Goal: Navigation & Orientation: Find specific page/section

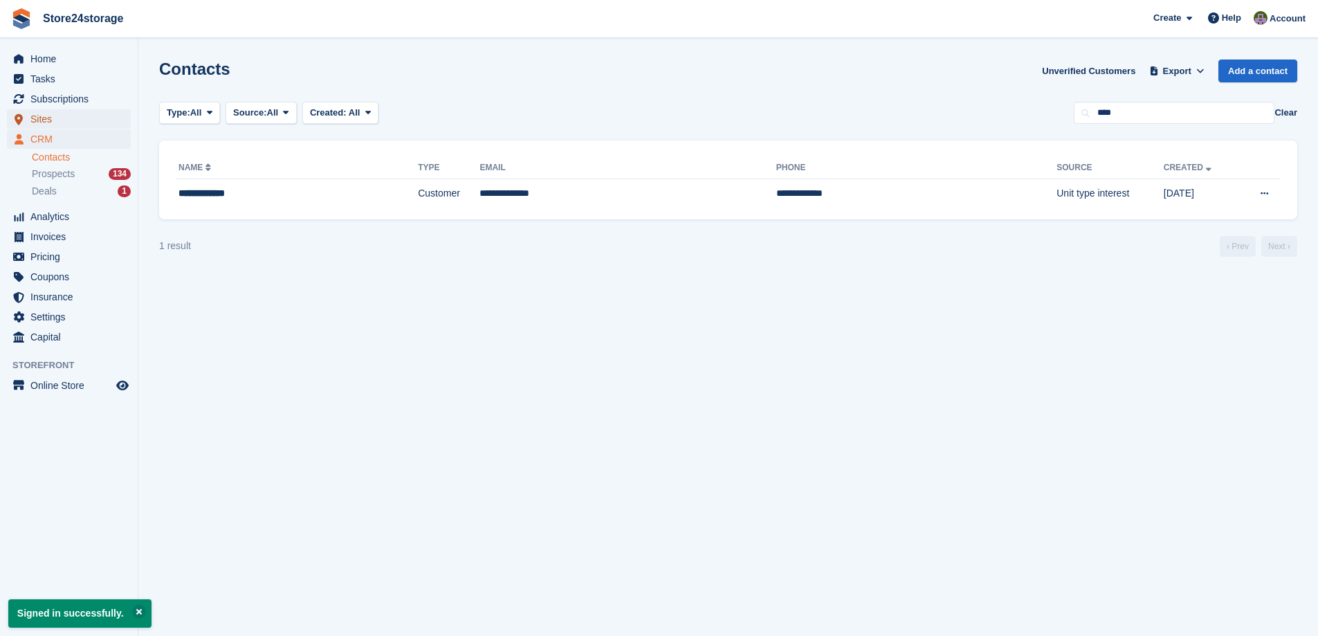
click at [53, 122] on span "Sites" at bounding box center [71, 118] width 83 height 19
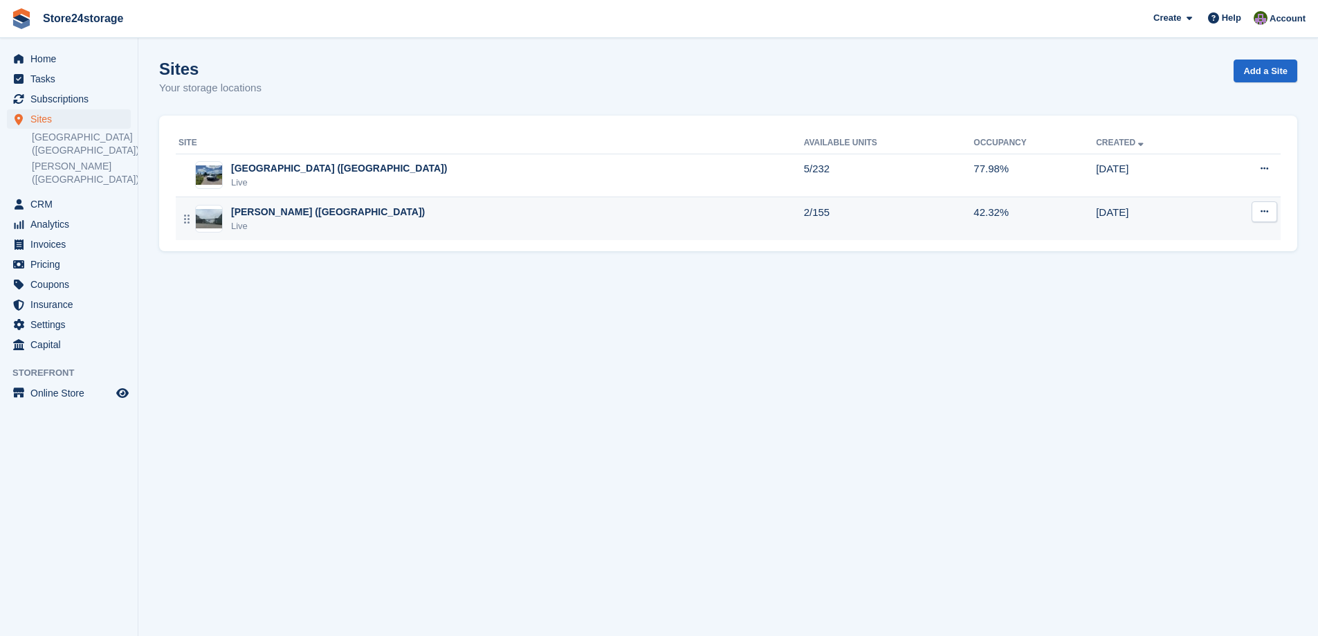
click at [306, 216] on div "[PERSON_NAME] ([GEOGRAPHIC_DATA])" at bounding box center [328, 212] width 194 height 15
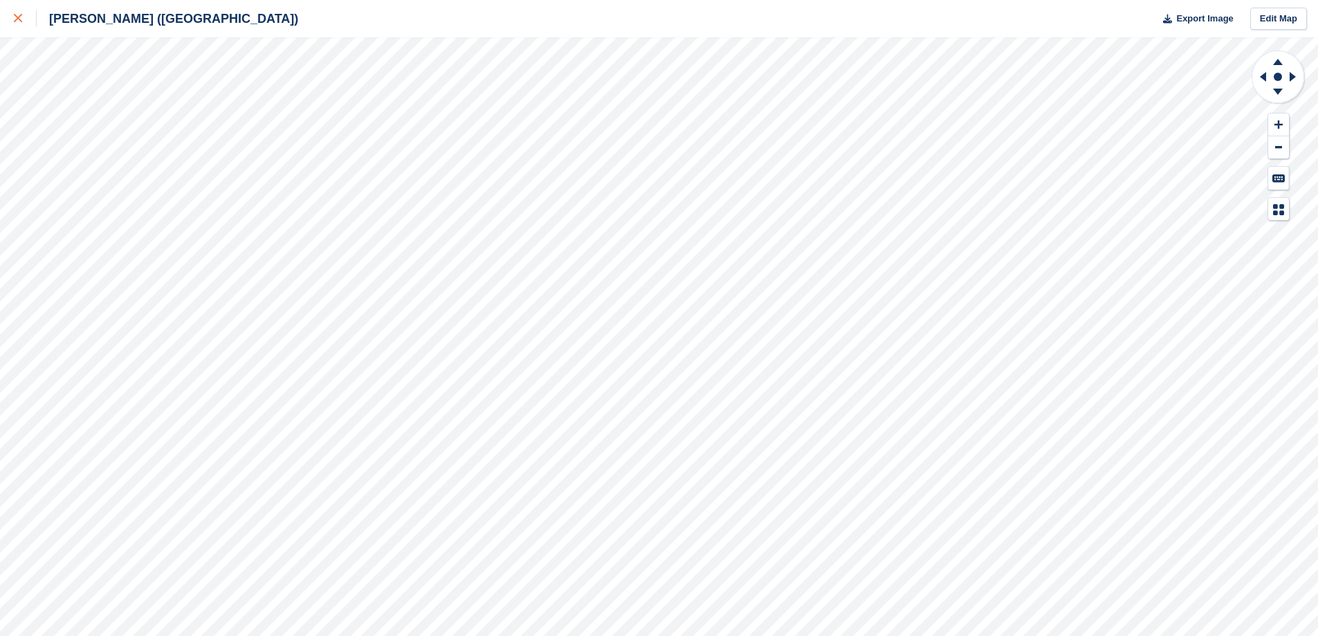
click at [15, 17] on icon at bounding box center [18, 18] width 8 height 8
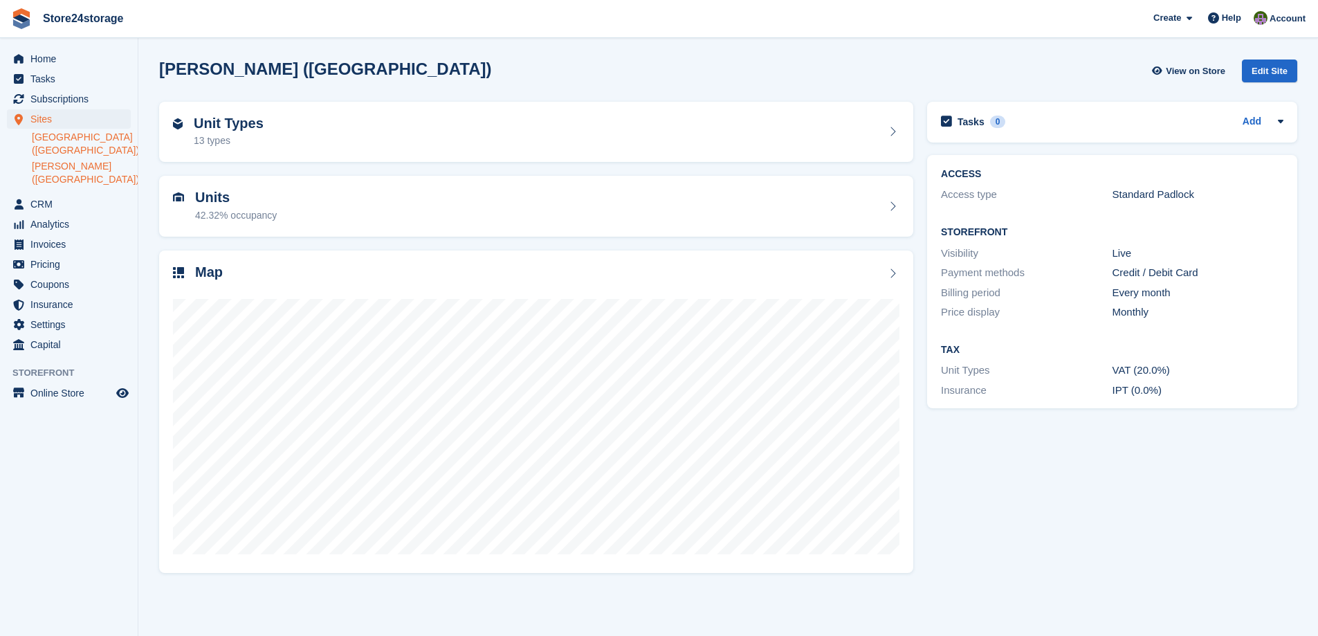
click at [80, 145] on link "[GEOGRAPHIC_DATA] ([GEOGRAPHIC_DATA])" at bounding box center [81, 144] width 99 height 26
click at [858, 297] on div at bounding box center [536, 420] width 726 height 277
